Goal: Task Accomplishment & Management: Manage account settings

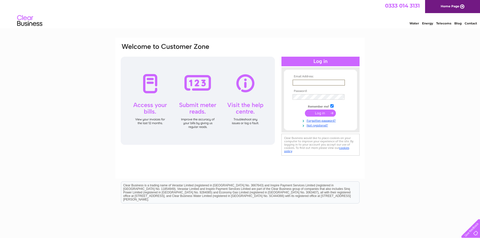
click at [329, 83] on input "text" at bounding box center [318, 83] width 52 height 6
type input "joy.dixon@brysons.org.uk"
click at [319, 112] on input "submit" at bounding box center [320, 112] width 31 height 7
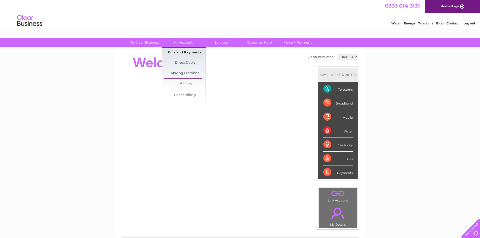
click at [178, 51] on link "Bills and Payments" at bounding box center [185, 53] width 42 height 10
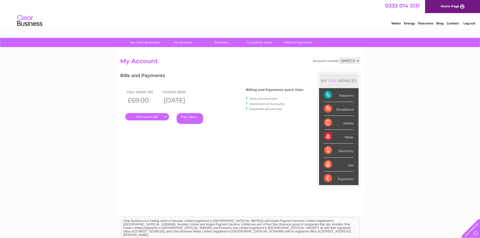
click at [145, 116] on link "." at bounding box center [147, 116] width 44 height 7
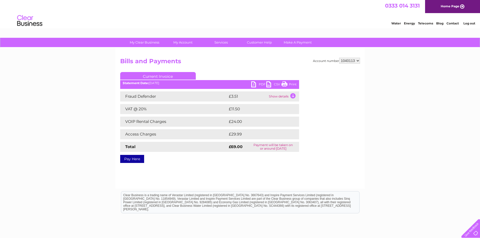
click at [254, 84] on link "PDF" at bounding box center [258, 84] width 15 height 7
click at [261, 83] on link "PDF" at bounding box center [258, 84] width 15 height 7
